Goal: Task Accomplishment & Management: Use online tool/utility

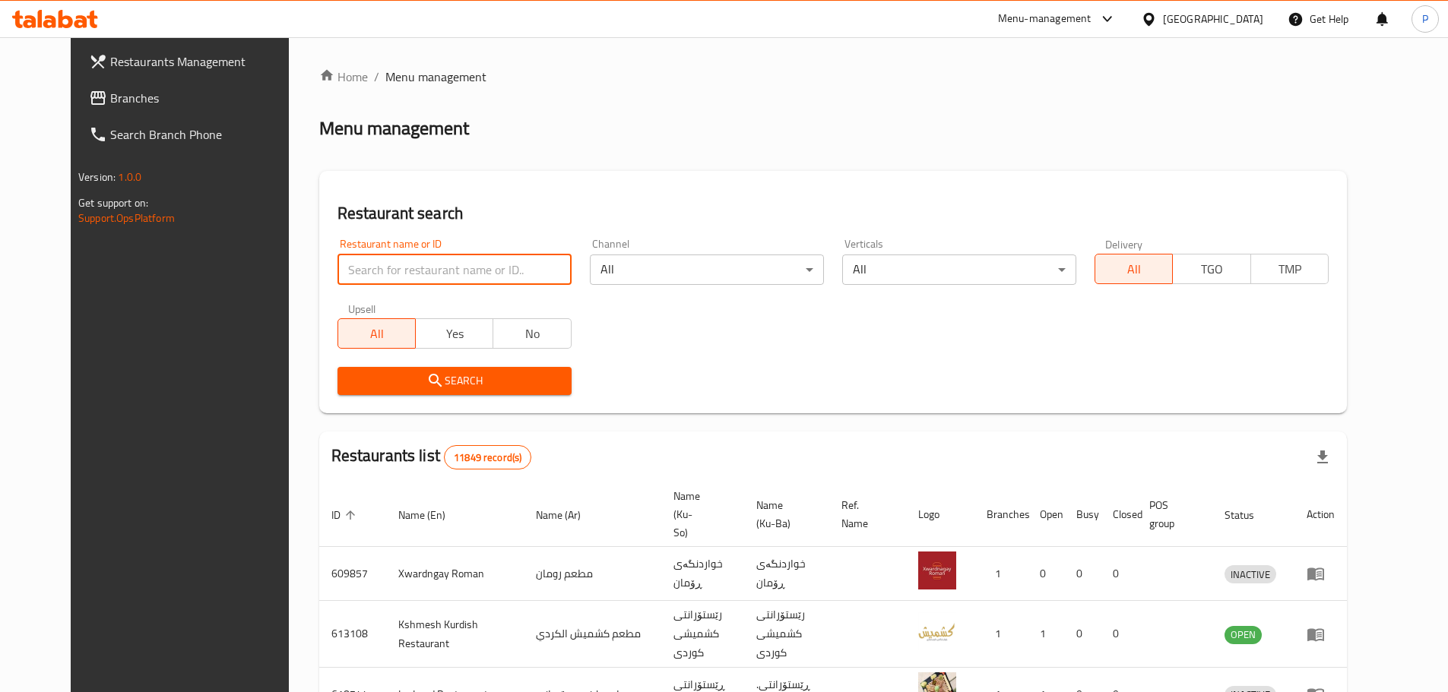
click at [502, 258] on input "search" at bounding box center [455, 270] width 234 height 30
type input "shirini xosh"
click button "Search" at bounding box center [455, 381] width 234 height 28
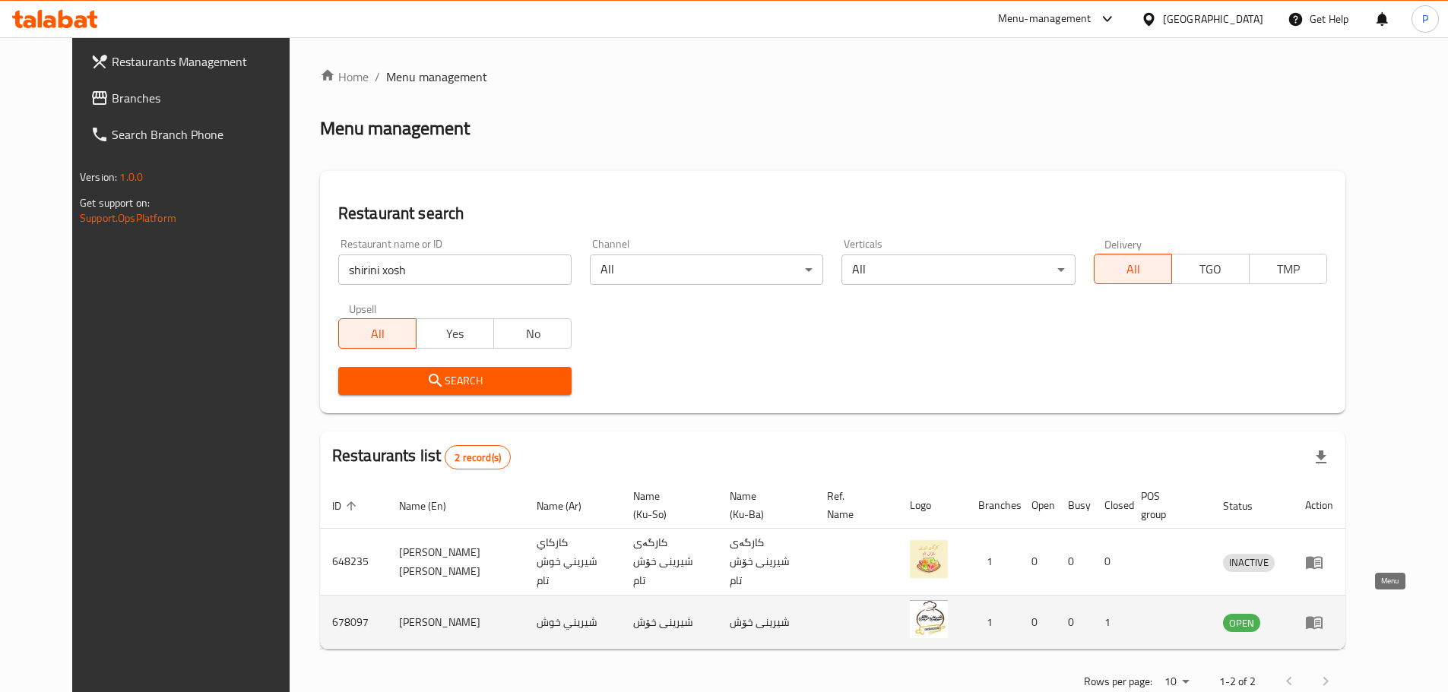
click at [1323, 617] on icon "enhanced table" at bounding box center [1314, 623] width 17 height 13
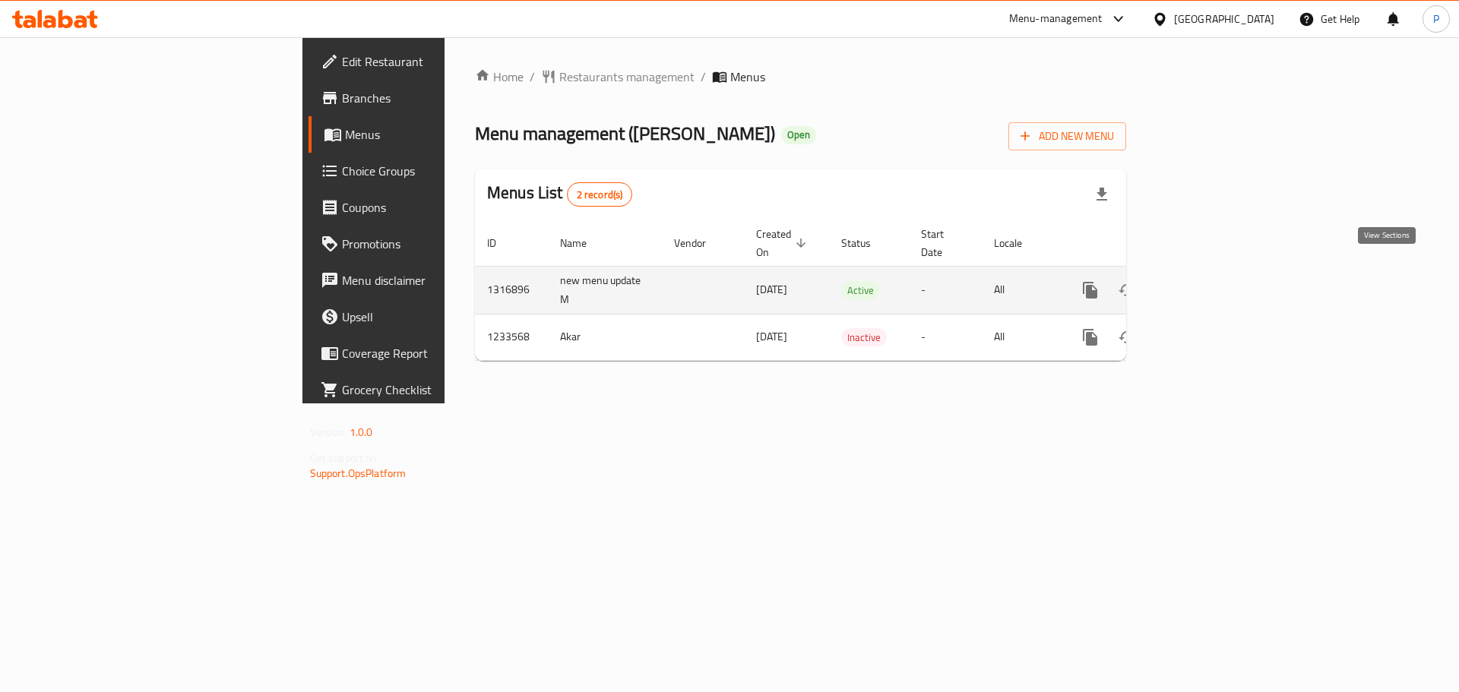
click at [1209, 281] on icon "enhanced table" at bounding box center [1200, 290] width 18 height 18
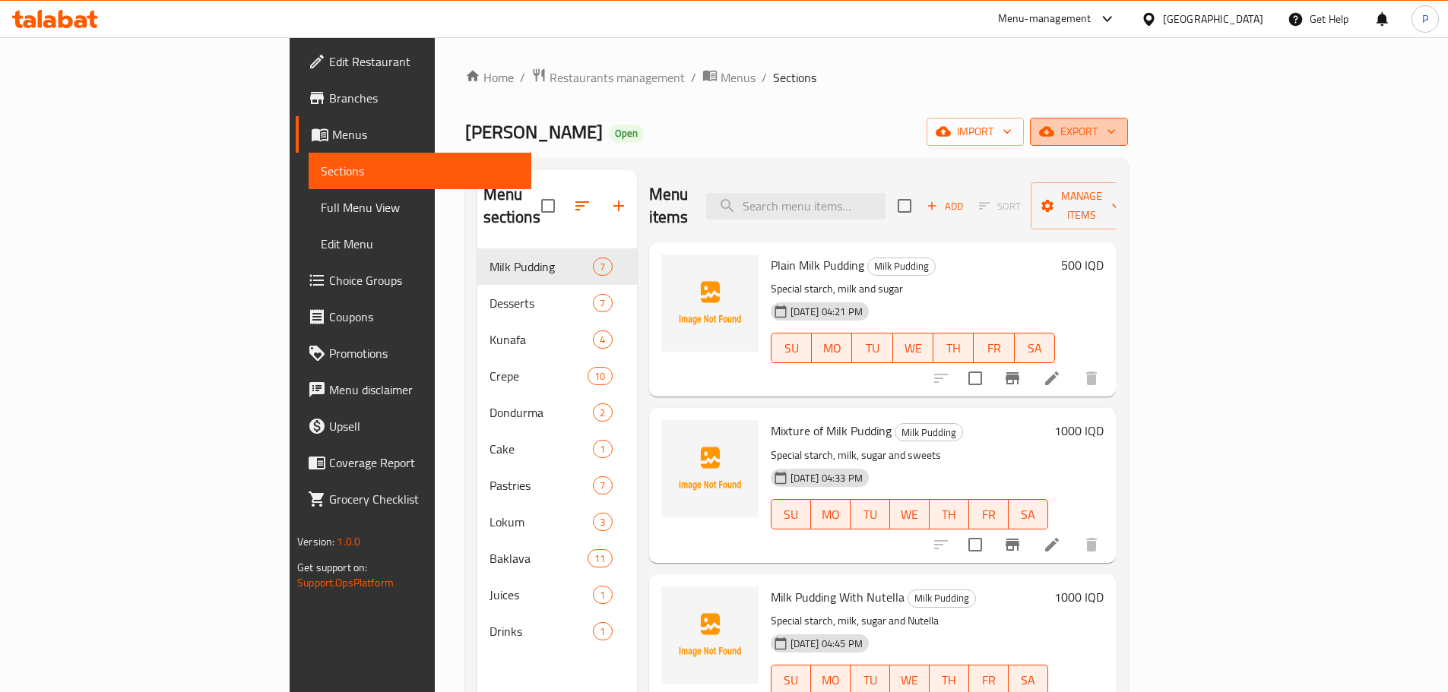
click at [1116, 137] on span "export" at bounding box center [1079, 131] width 74 height 19
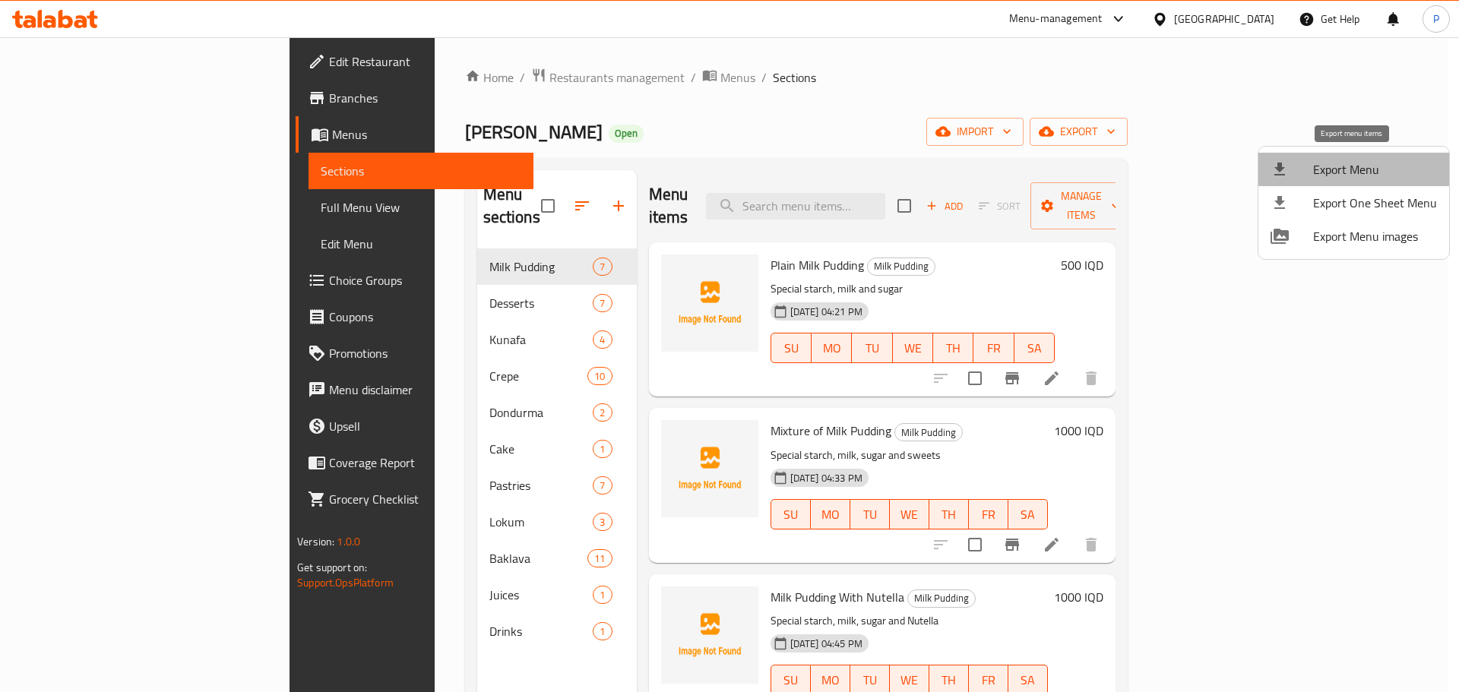
click at [1364, 175] on span "Export Menu" at bounding box center [1376, 169] width 124 height 18
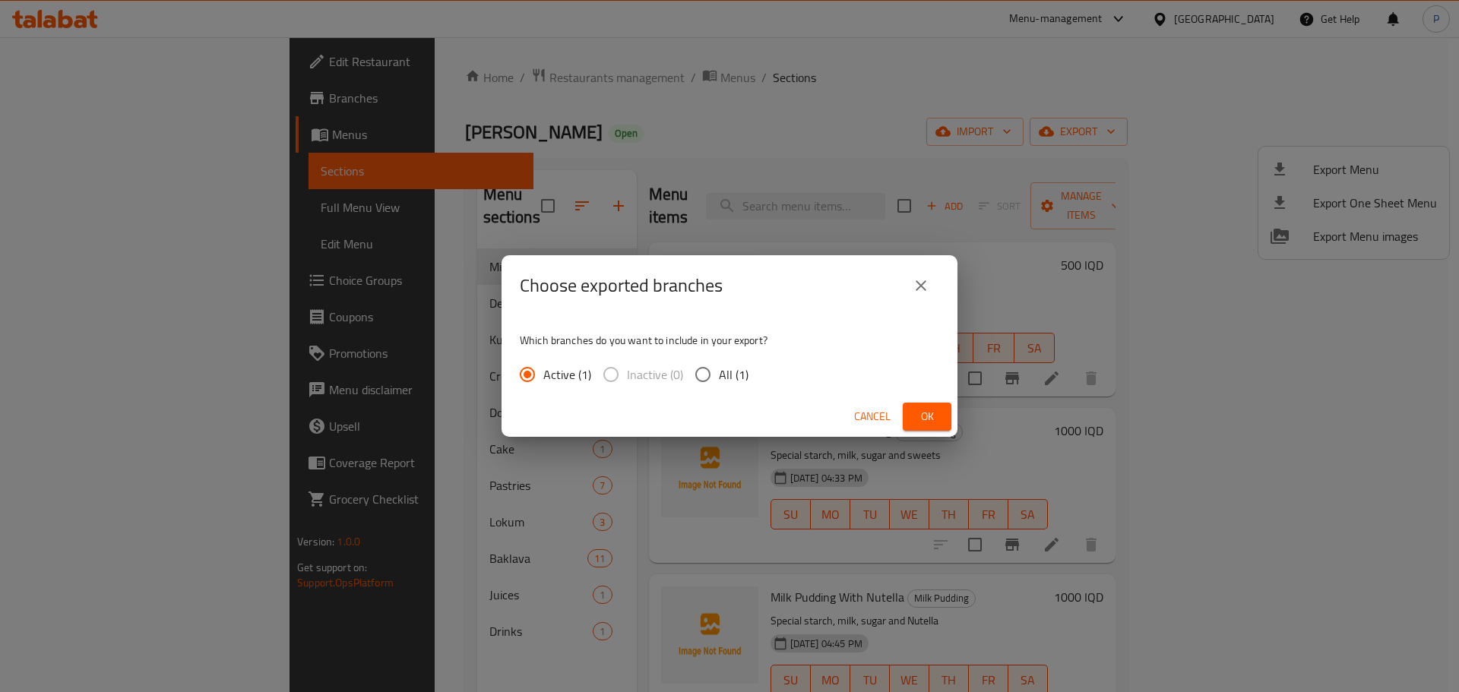
click at [939, 419] on span "Ok" at bounding box center [927, 416] width 24 height 19
